Goal: Navigation & Orientation: Find specific page/section

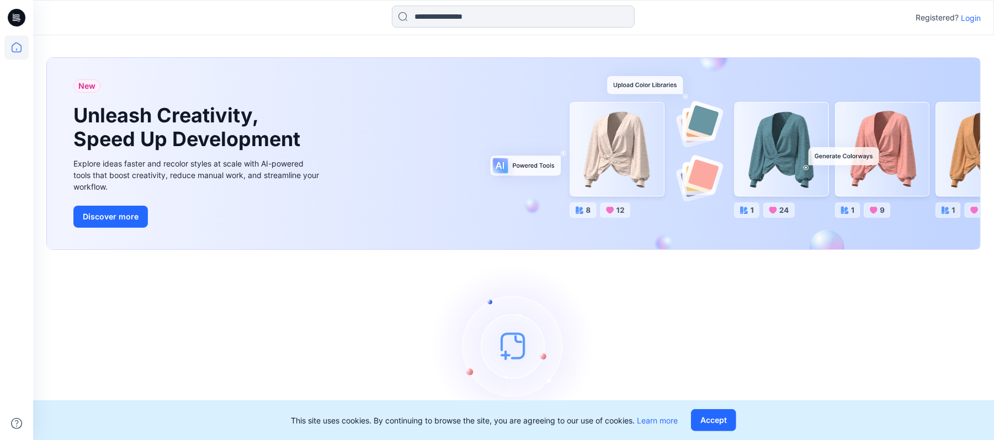
click at [442, 15] on input at bounding box center [513, 17] width 243 height 22
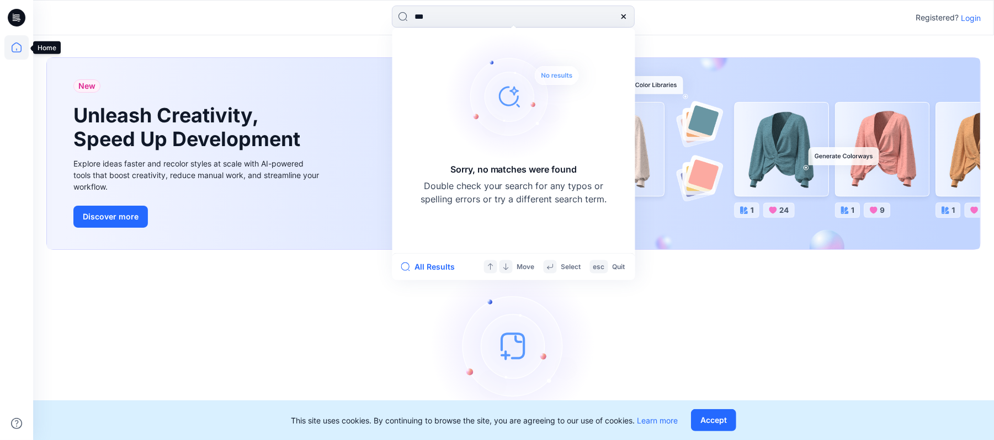
type input "***"
click at [9, 49] on icon at bounding box center [16, 47] width 24 height 24
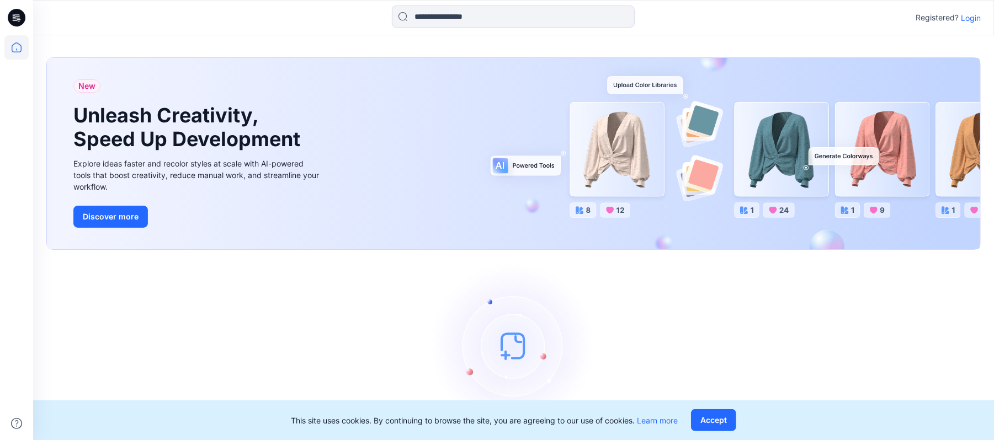
click at [981, 20] on div "Registered? Login" at bounding box center [513, 18] width 960 height 24
click at [972, 19] on p "Login" at bounding box center [971, 18] width 20 height 12
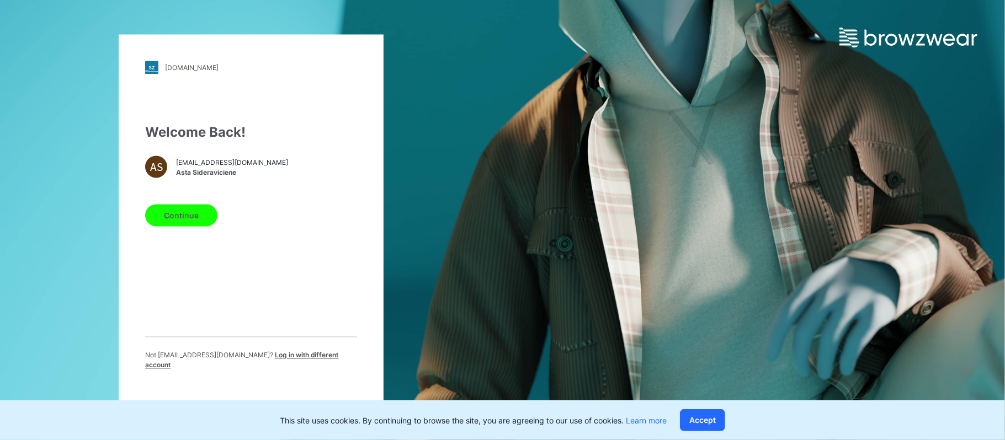
click at [184, 219] on button "Continue" at bounding box center [181, 216] width 72 height 22
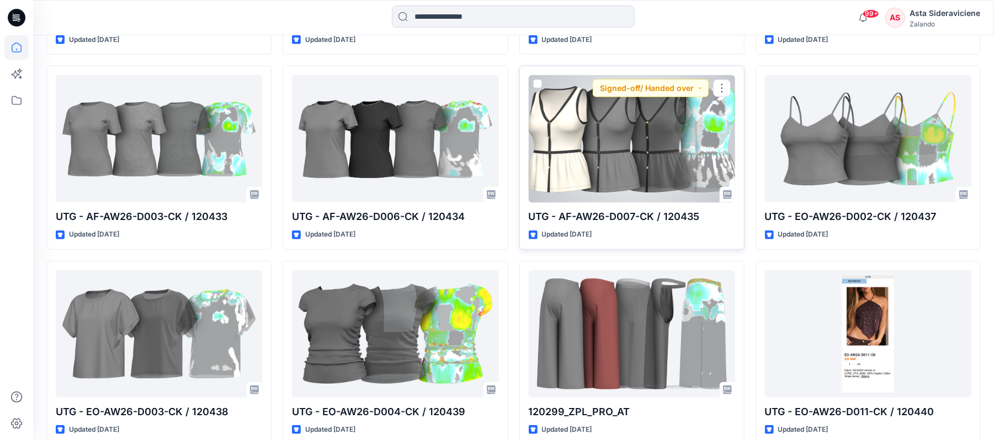
scroll to position [557, 0]
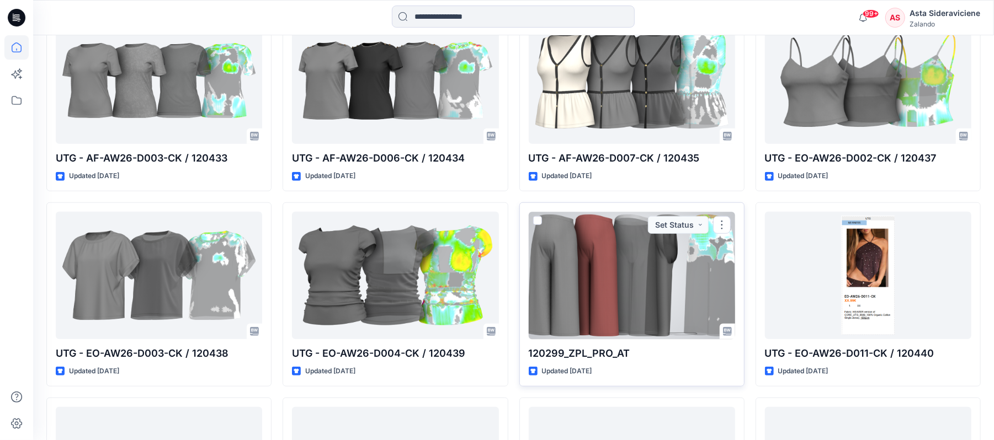
click at [581, 350] on p "120299_ZPL_PRO_AT" at bounding box center [632, 353] width 206 height 15
click at [614, 287] on div at bounding box center [632, 275] width 206 height 127
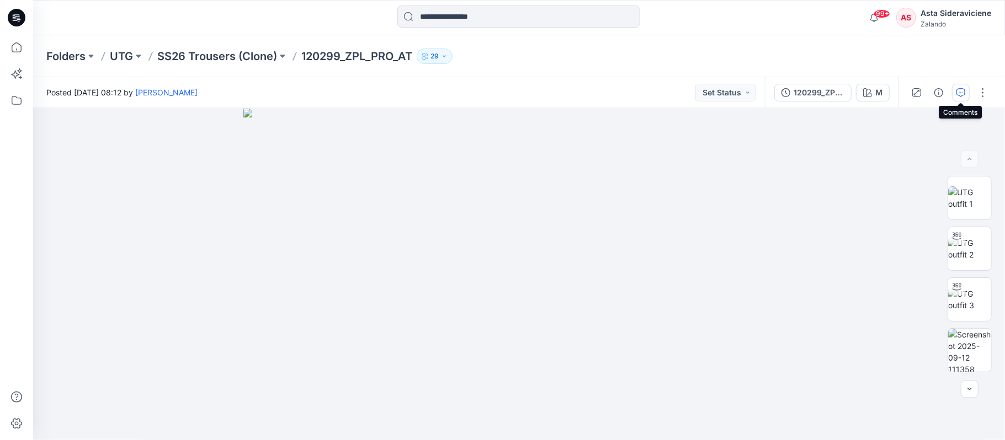
click at [955, 92] on button "button" at bounding box center [961, 93] width 18 height 18
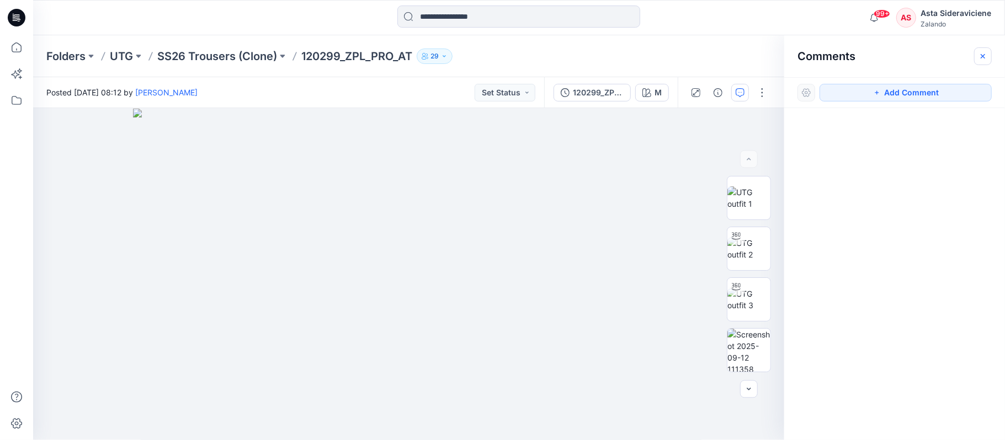
click at [981, 55] on icon "button" at bounding box center [982, 56] width 9 height 9
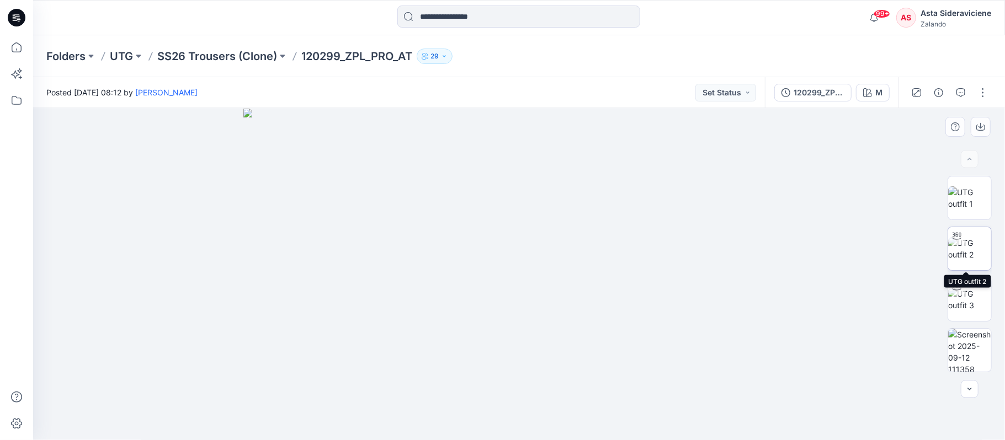
click at [963, 244] on img at bounding box center [969, 248] width 43 height 23
drag, startPoint x: 518, startPoint y: 424, endPoint x: 499, endPoint y: 389, distance: 39.3
click at [364, 396] on icon at bounding box center [521, 407] width 334 height 41
drag, startPoint x: 536, startPoint y: 337, endPoint x: 519, endPoint y: 118, distance: 219.2
click at [519, 118] on img at bounding box center [519, 44] width 818 height 794
